Goal: Task Accomplishment & Management: Use online tool/utility

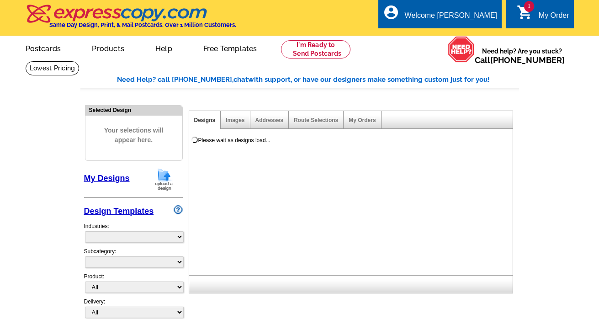
select select
select select "2"
select select "back"
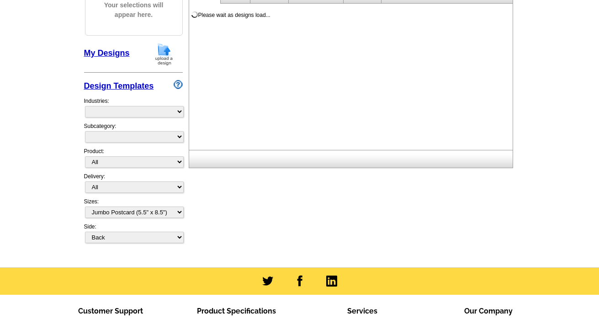
scroll to position [125, 0]
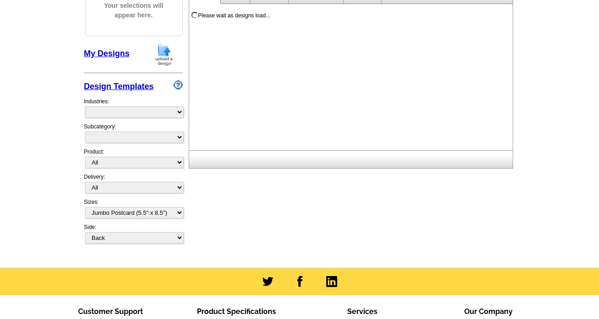
select select "785"
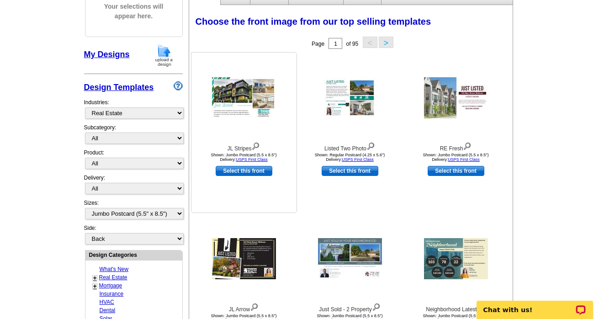
scroll to position [122, 0]
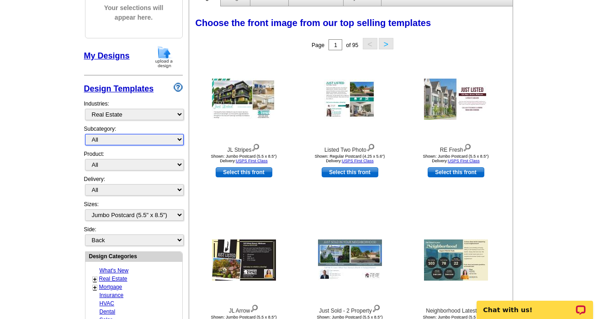
click at [118, 138] on select "All RE/MAX® Referrals Keller Williams® Berkshire Hathaway Home Services Century…" at bounding box center [134, 139] width 99 height 11
select select "789"
click at [85, 134] on select "All RE/MAX® Referrals Keller Williams® Berkshire Hathaway Home Services Century…" at bounding box center [134, 139] width 99 height 11
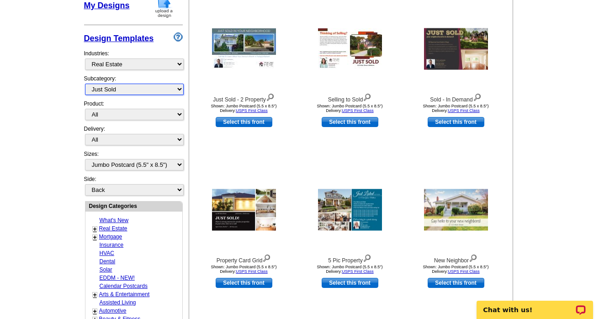
scroll to position [174, 0]
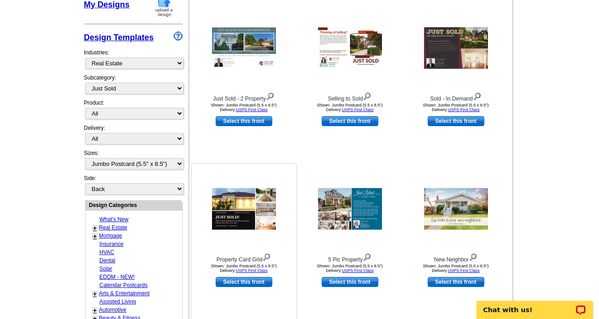
click at [248, 282] on link "Select this front" at bounding box center [244, 282] width 57 height 10
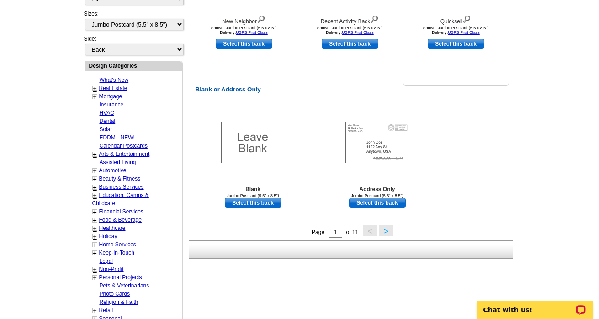
scroll to position [414, 0]
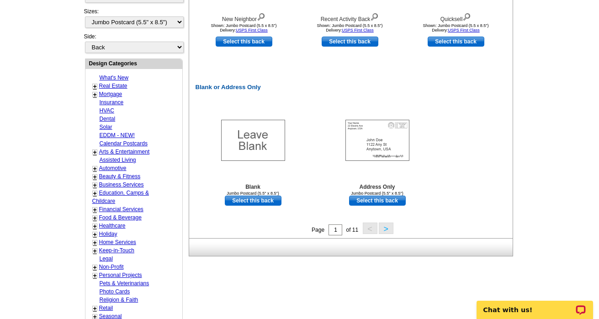
click at [385, 230] on button ">" at bounding box center [386, 228] width 15 height 11
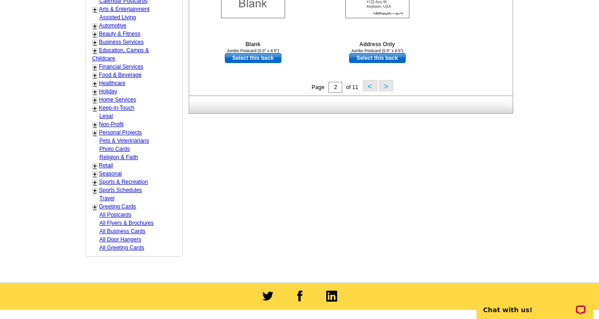
scroll to position [557, 0]
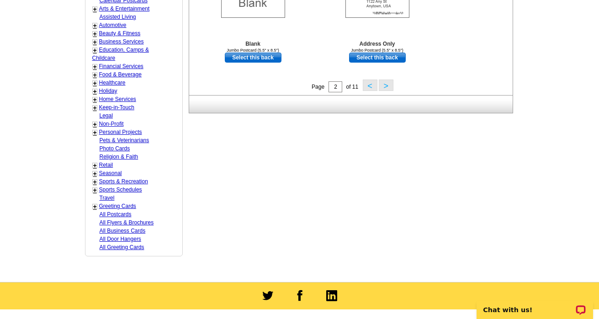
click at [387, 86] on button ">" at bounding box center [386, 85] width 15 height 11
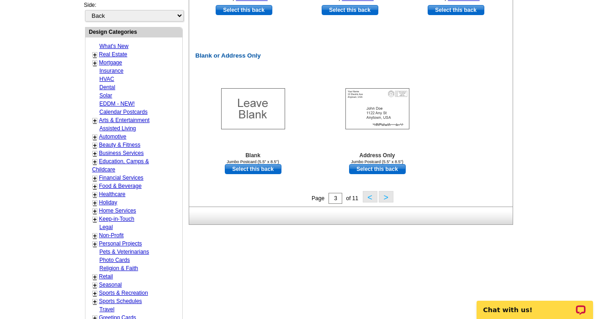
scroll to position [453, 0]
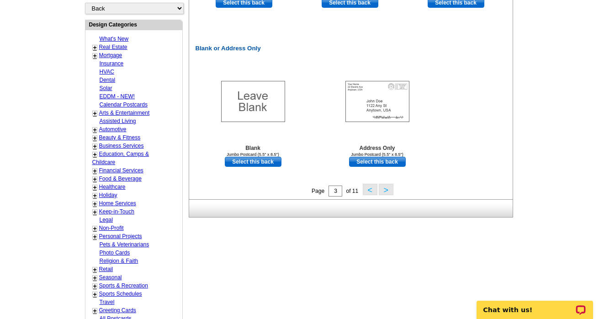
click at [386, 190] on button ">" at bounding box center [386, 189] width 15 height 11
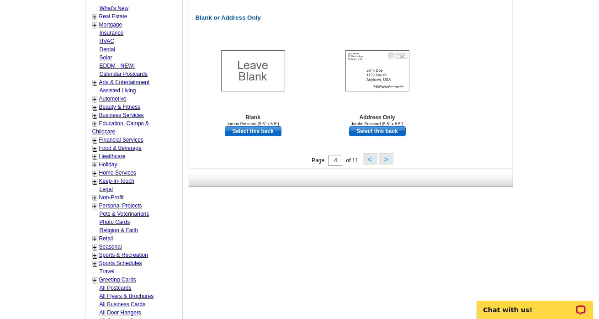
scroll to position [489, 0]
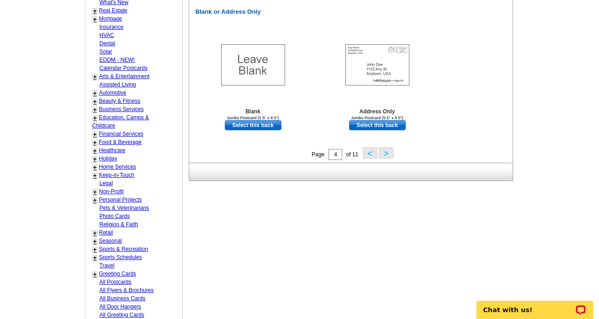
click at [369, 153] on button "<" at bounding box center [370, 152] width 15 height 11
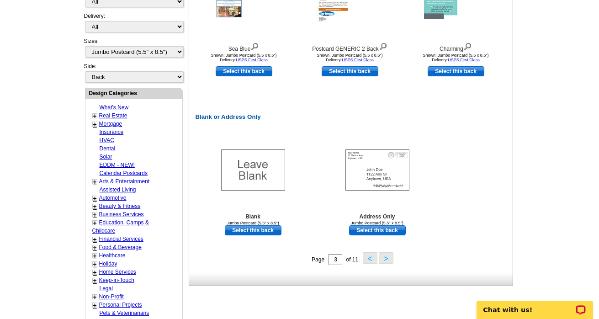
scroll to position [402, 0]
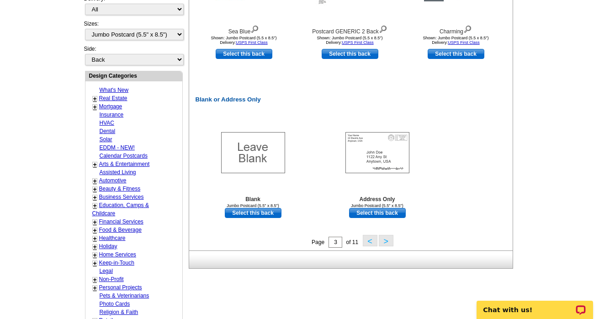
click at [369, 245] on button "<" at bounding box center [370, 240] width 15 height 11
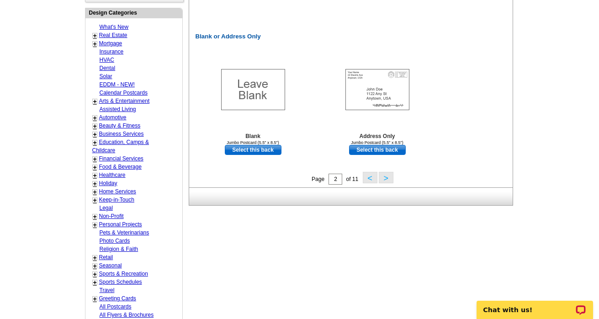
scroll to position [465, 0]
click at [370, 176] on button "<" at bounding box center [370, 176] width 15 height 11
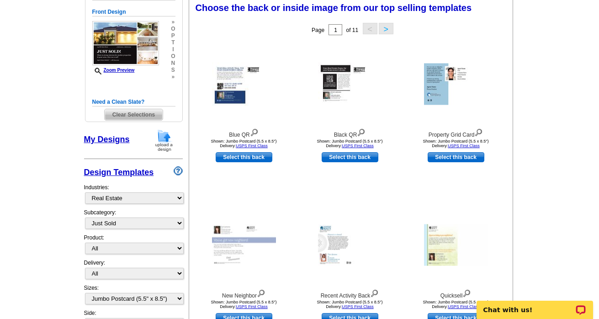
scroll to position [134, 0]
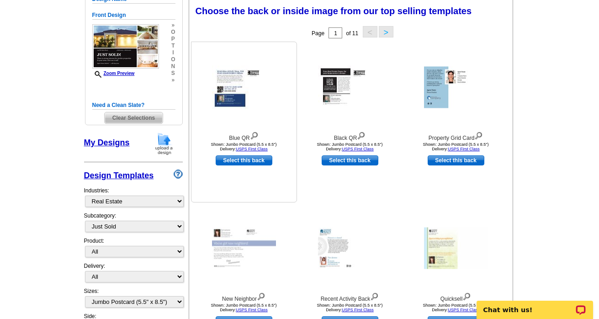
click at [229, 163] on link "Select this back" at bounding box center [244, 160] width 57 height 10
select select "front"
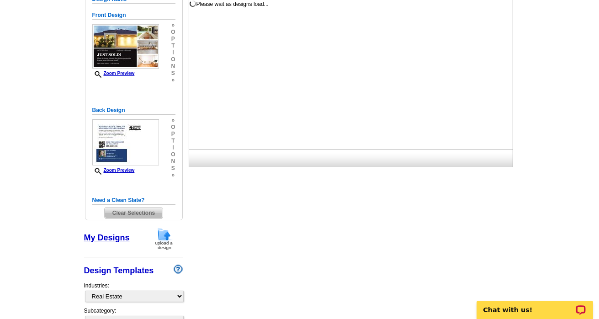
scroll to position [0, 0]
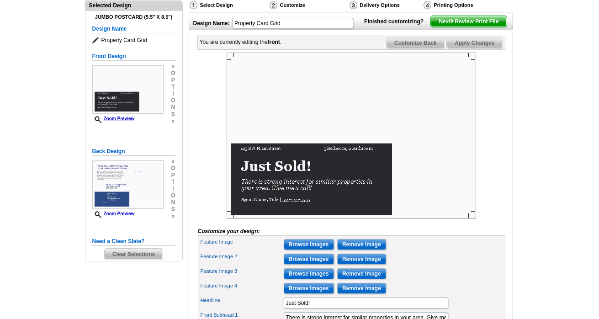
scroll to position [103, 0]
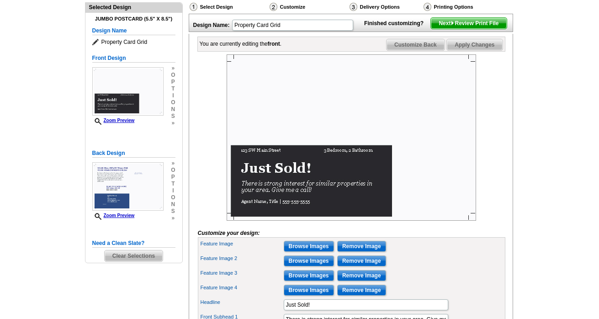
click at [361, 117] on img at bounding box center [352, 137] width 250 height 166
click at [344, 148] on img at bounding box center [352, 137] width 250 height 166
click at [271, 47] on b "front" at bounding box center [274, 44] width 12 height 6
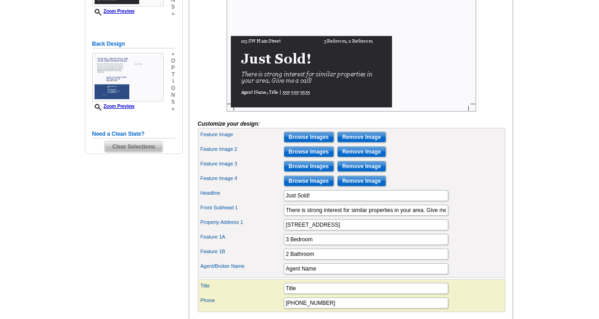
scroll to position [211, 0]
